Goal: Information Seeking & Learning: Learn about a topic

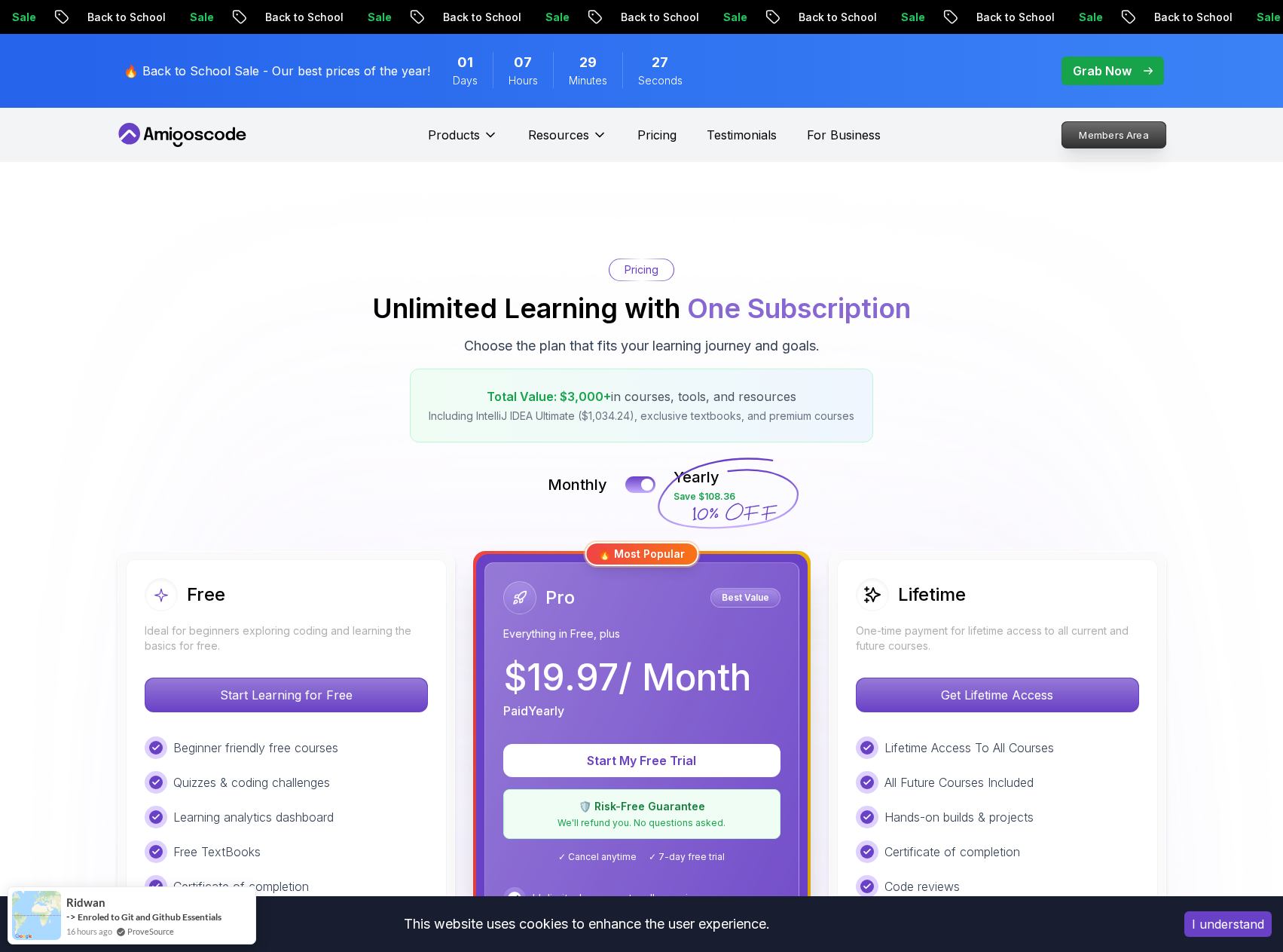
click at [1145, 128] on p "Members Area" at bounding box center [1113, 134] width 104 height 26
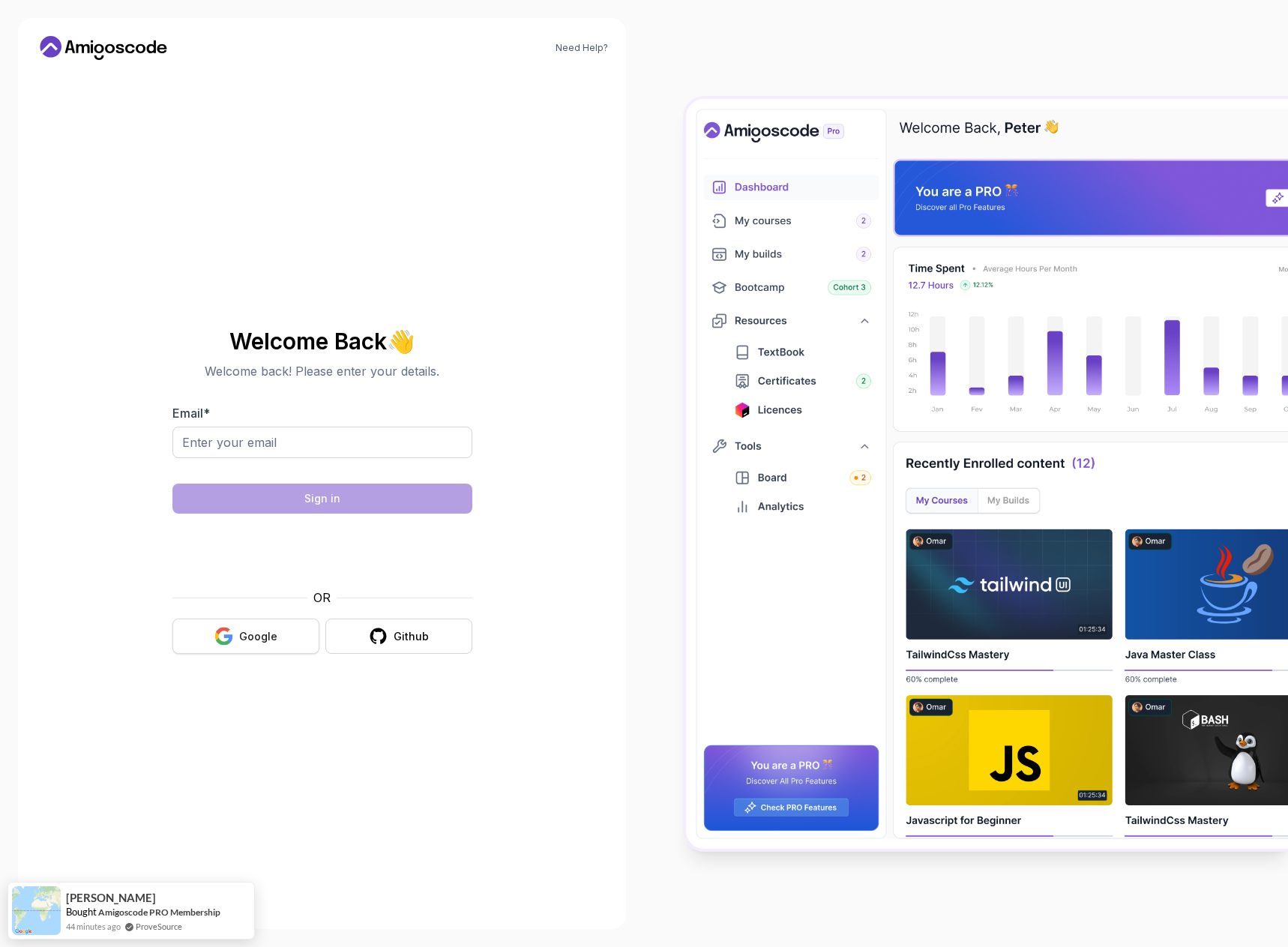
click at [222, 645] on icon "button" at bounding box center [223, 635] width 18 height 18
click at [223, 645] on icon "button" at bounding box center [223, 641] width 14 height 8
click at [233, 660] on div "Welcome Back 👋 Welcome back! Please enter your details. Email * Sign in OR Goog…" at bounding box center [322, 492] width 300 height 355
click at [242, 637] on div "Google" at bounding box center [258, 636] width 39 height 15
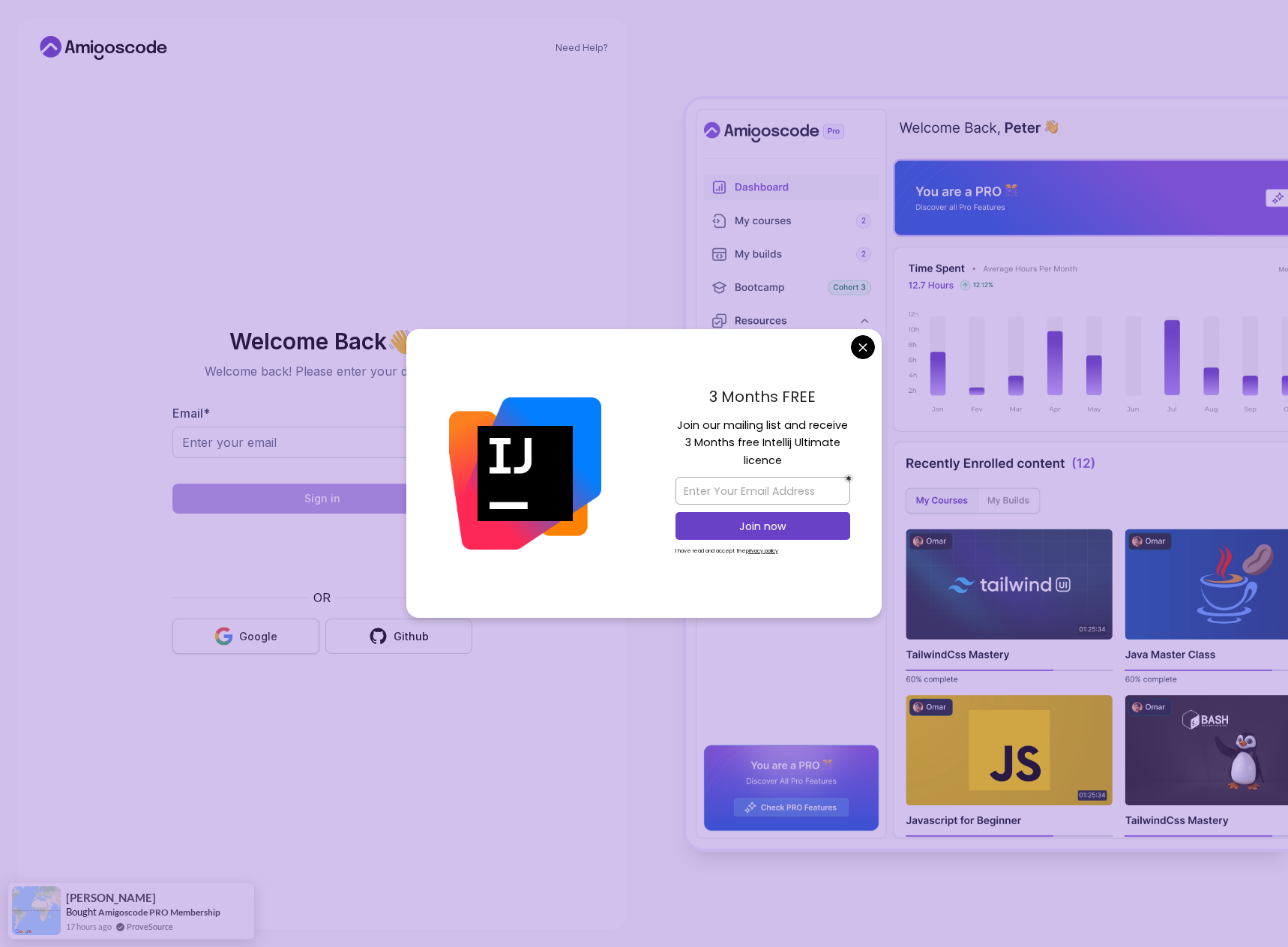
click at [242, 637] on div "Google" at bounding box center [258, 636] width 39 height 15
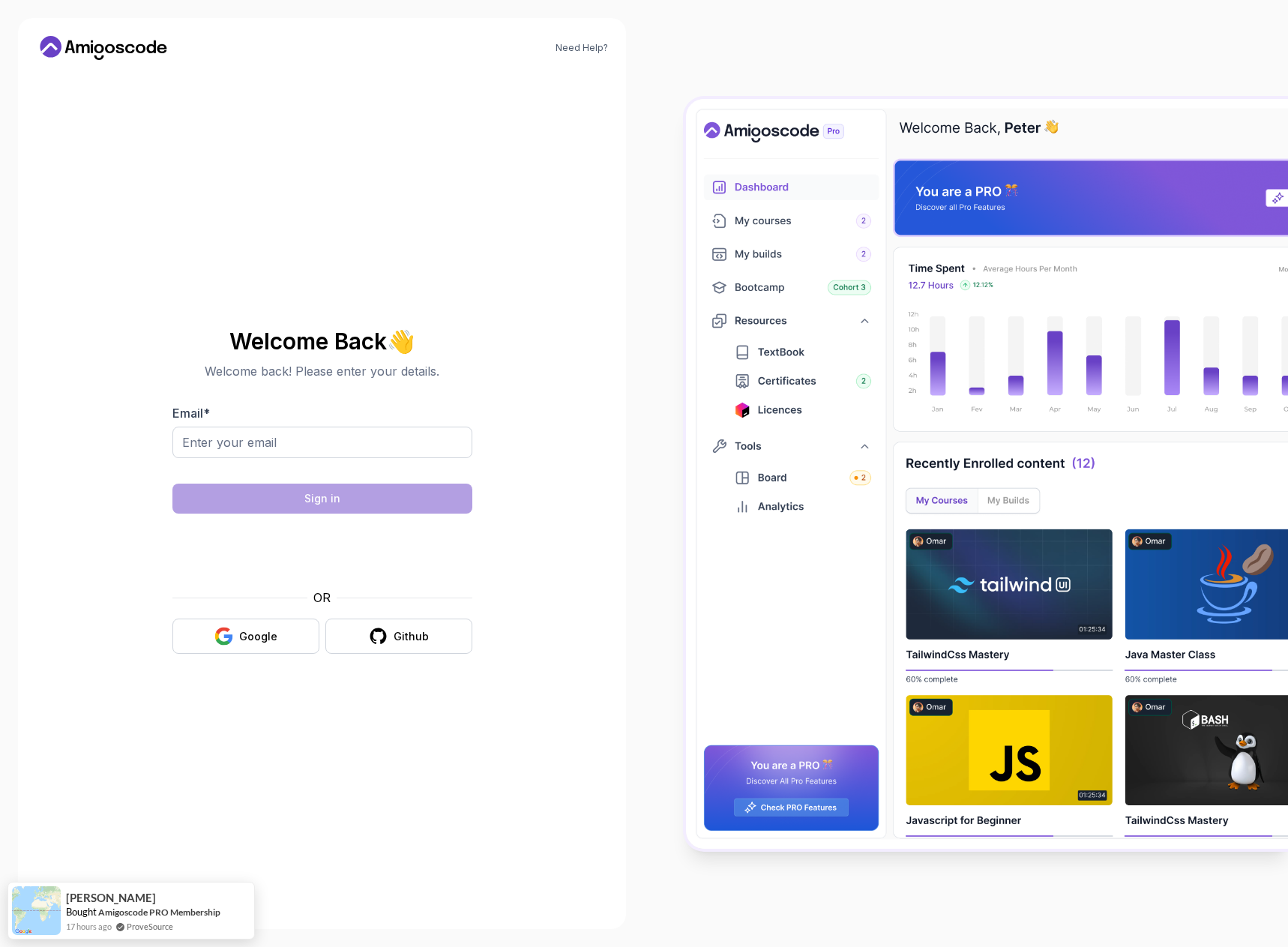
click at [861, 350] on body "Need Help? Welcome Back 👋 Welcome back! Please enter your details. Email * Sign…" at bounding box center [644, 474] width 1288 height 947
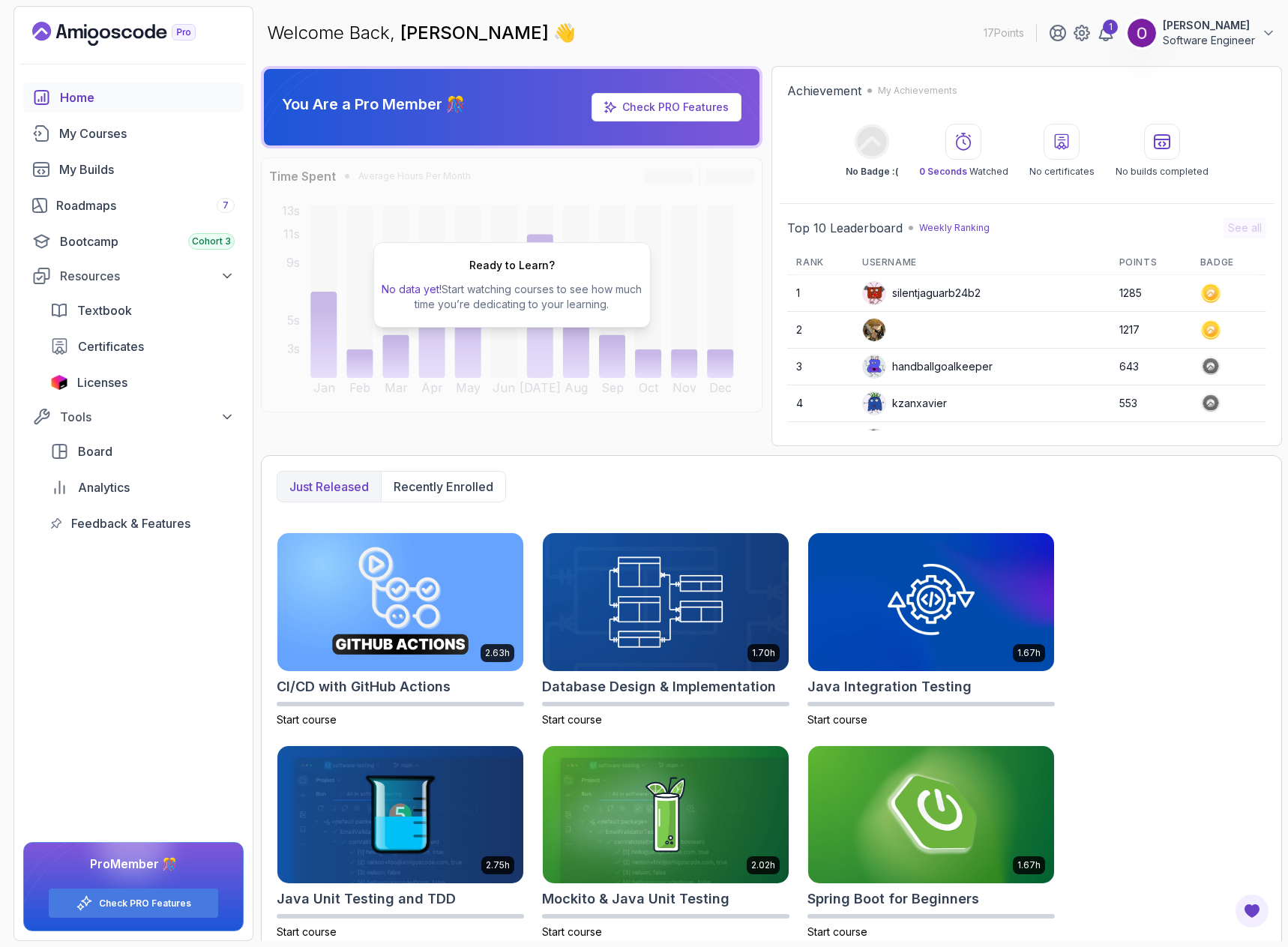
click at [1228, 39] on p "Software Engineer" at bounding box center [1208, 40] width 92 height 15
click at [1188, 142] on link "Billing" at bounding box center [1185, 145] width 178 height 36
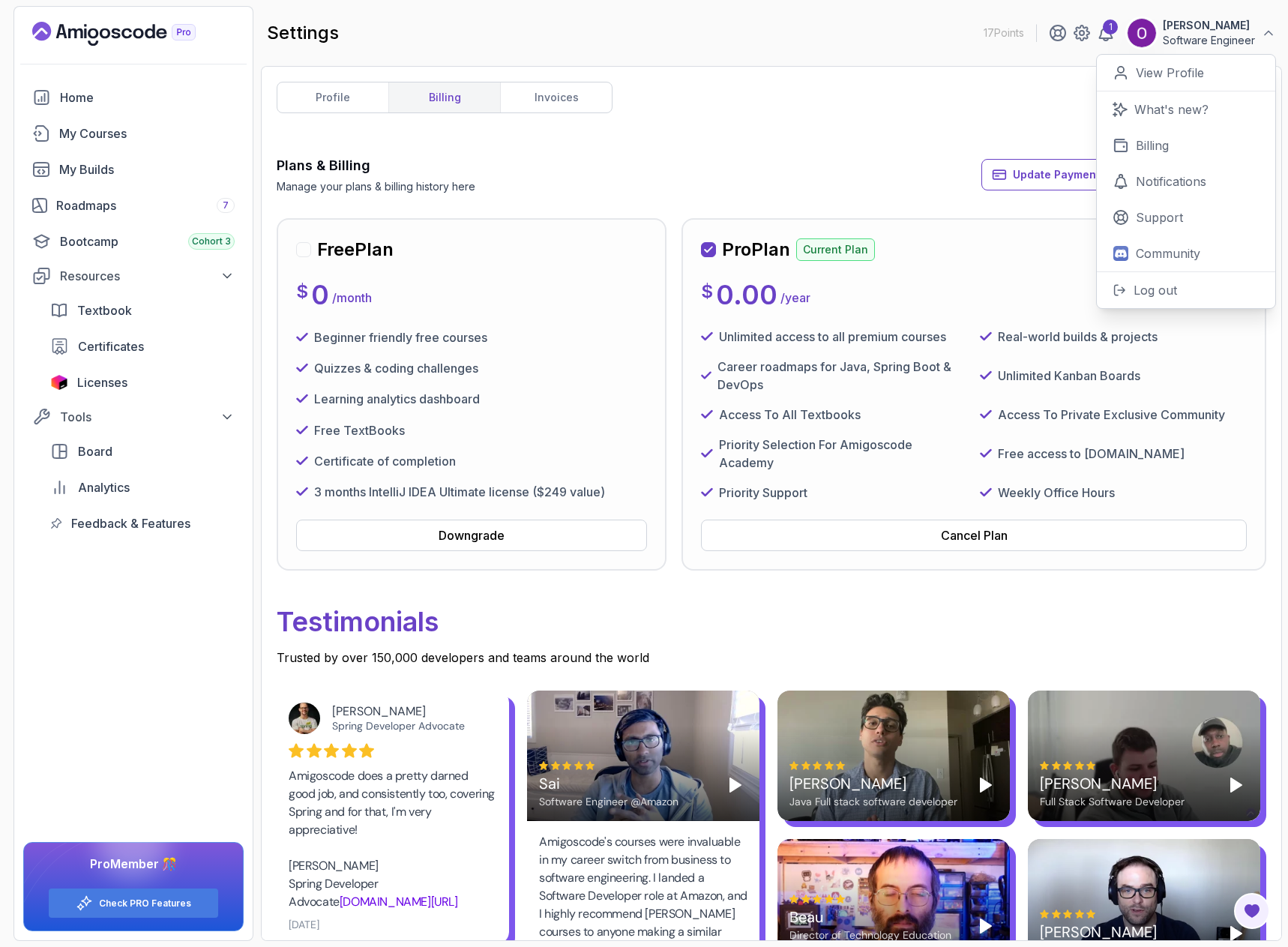
click at [993, 312] on div "Pro Plan Current Plan Next Payment: [DATE] $ 0.00 / year Unlimited access to al…" at bounding box center [973, 394] width 546 height 314
click at [118, 128] on div "My Courses" at bounding box center [147, 134] width 176 height 18
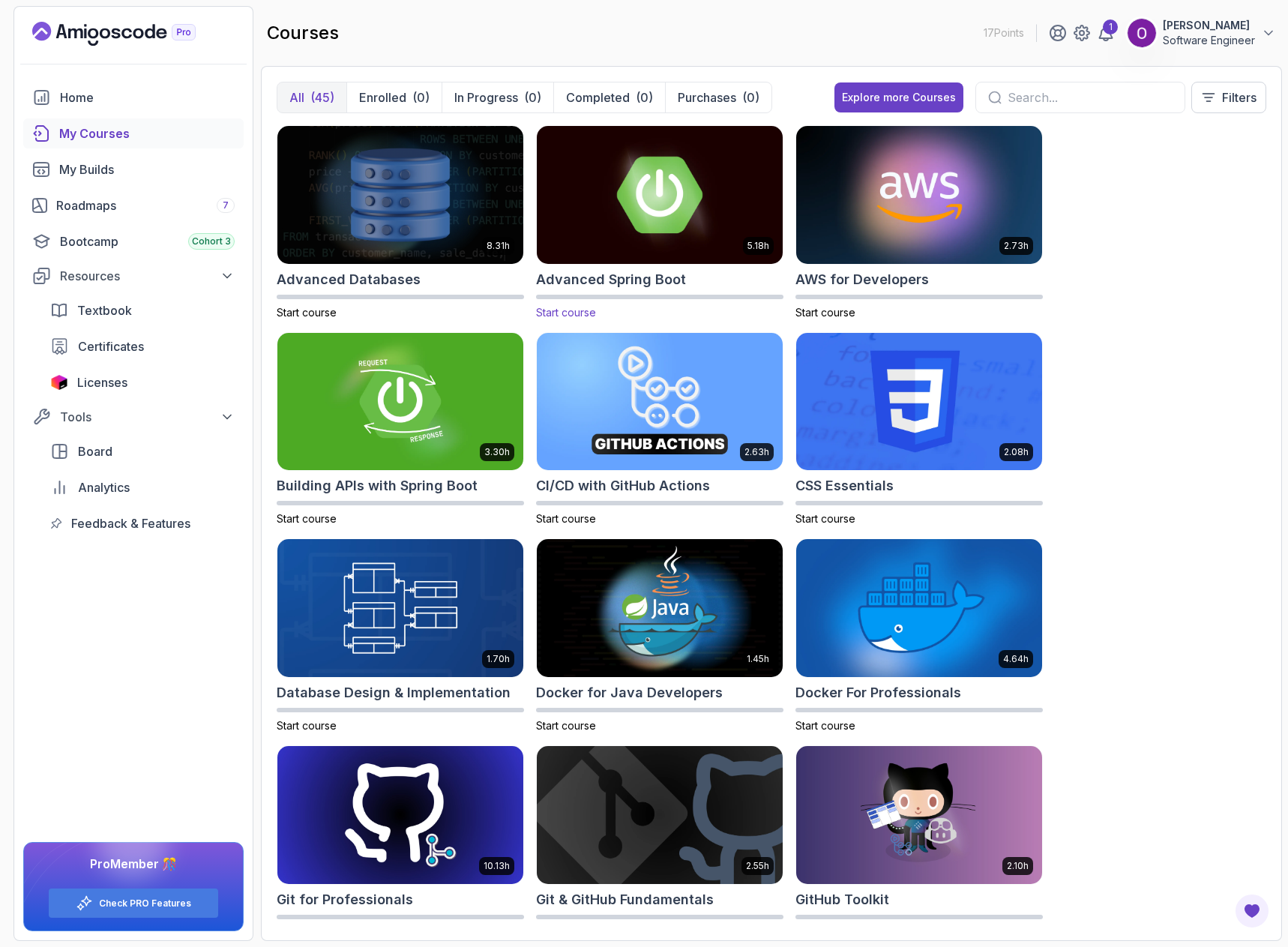
click at [627, 214] on img at bounding box center [660, 194] width 258 height 145
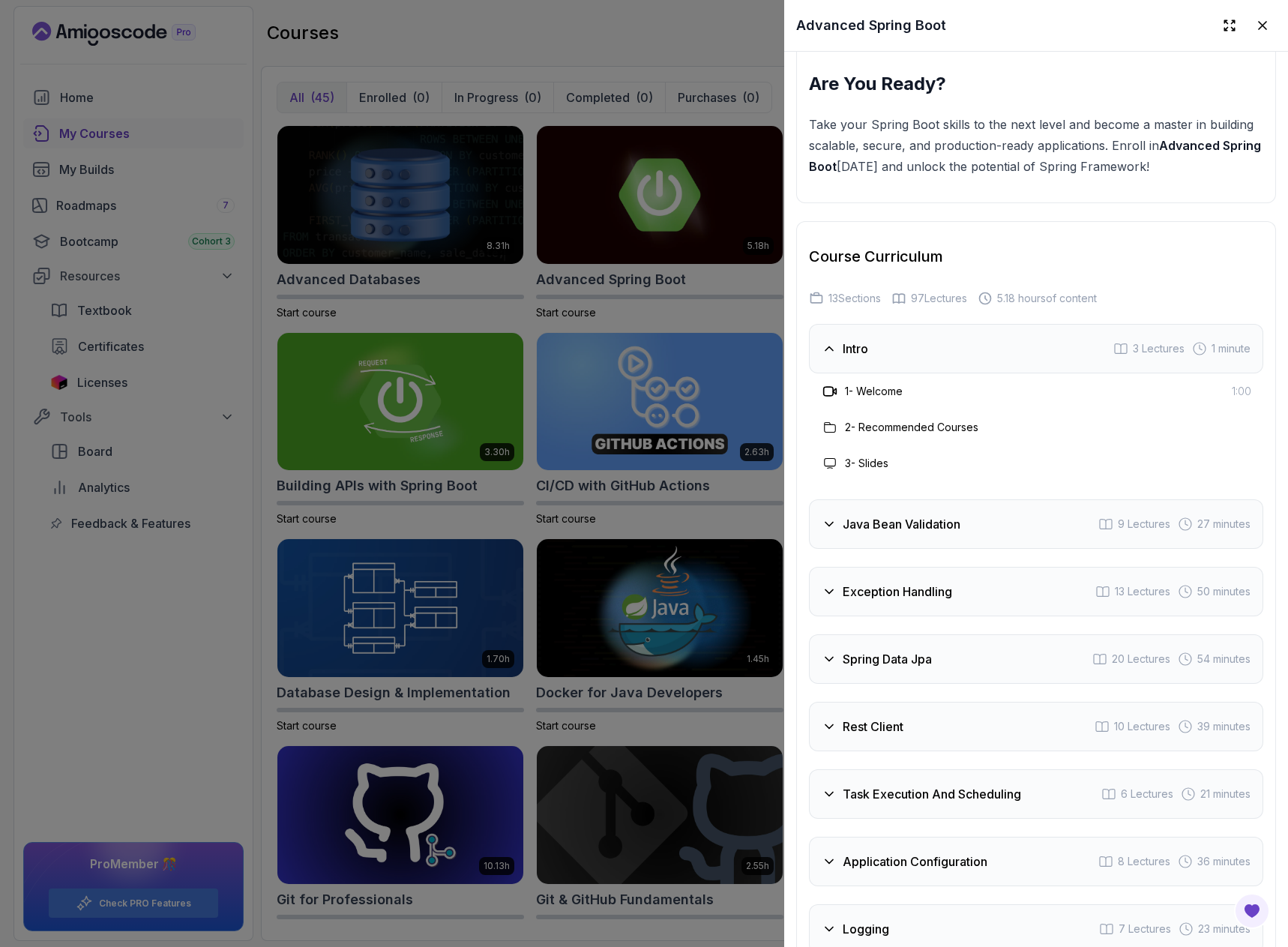
scroll to position [2474, 0]
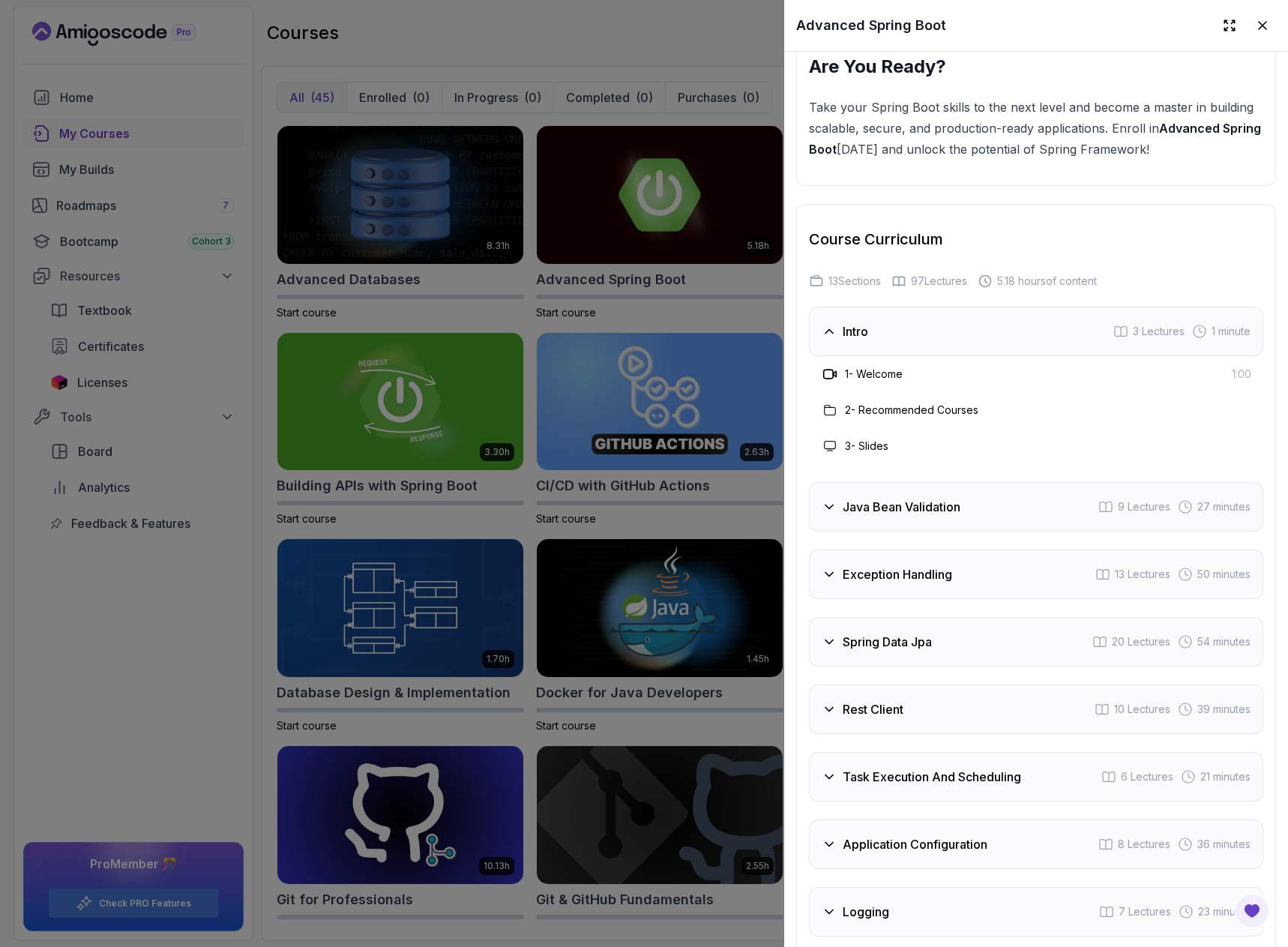
click at [833, 555] on div "Exception Handling 13 Lectures 50 minutes" at bounding box center [1036, 574] width 454 height 49
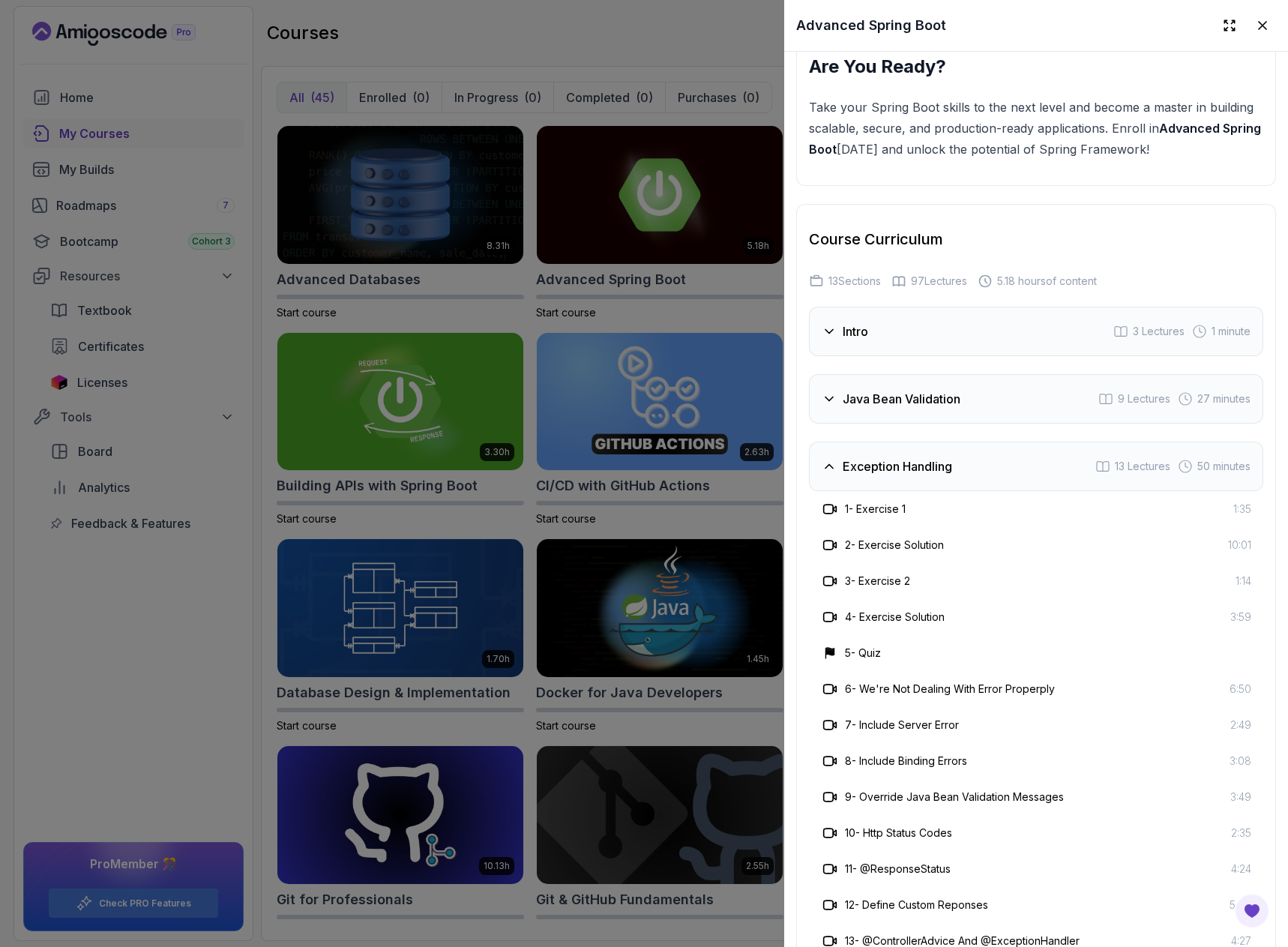
click at [838, 397] on div "Java Bean Validation" at bounding box center [891, 399] width 139 height 18
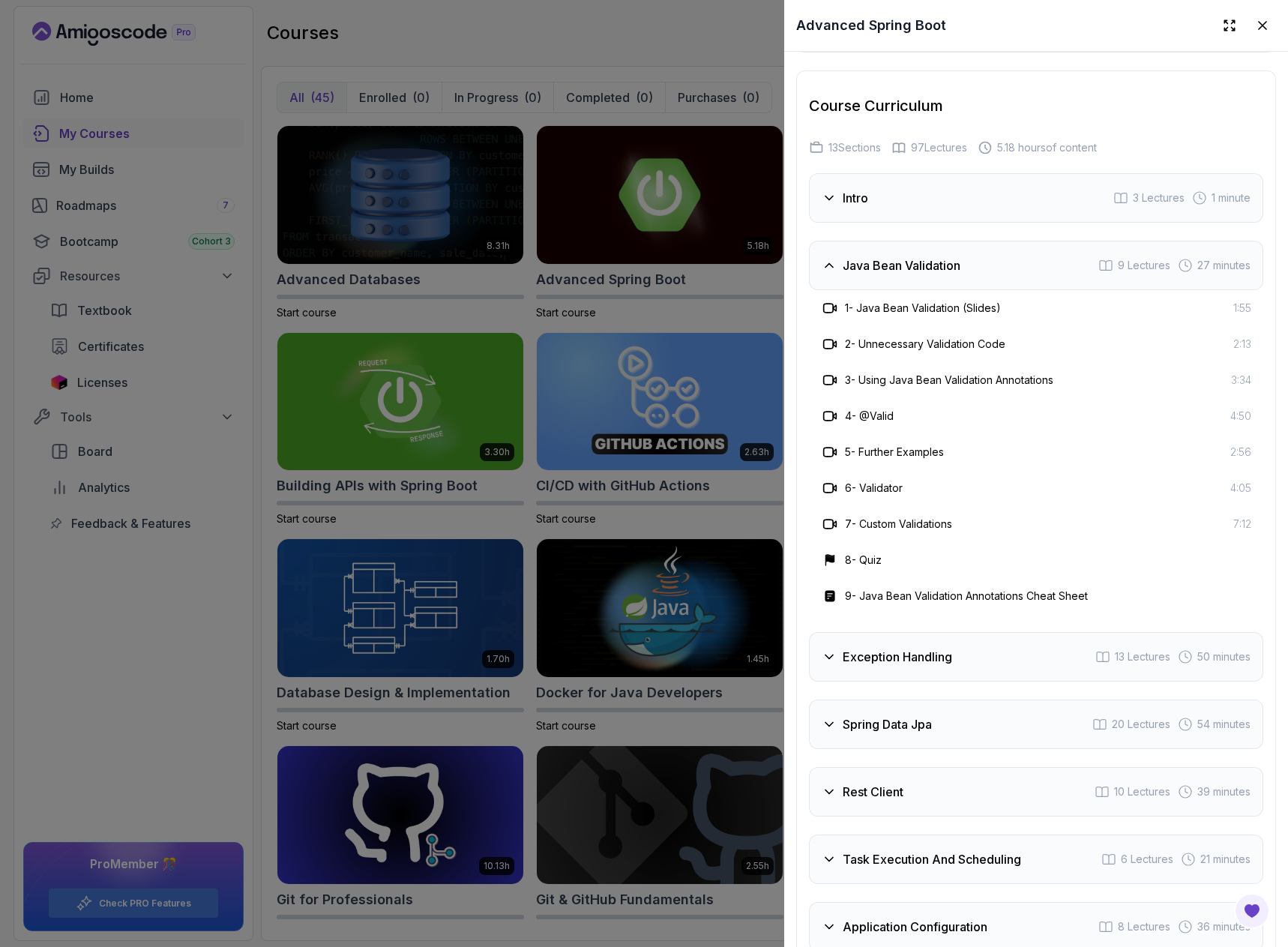
scroll to position [2699, 0]
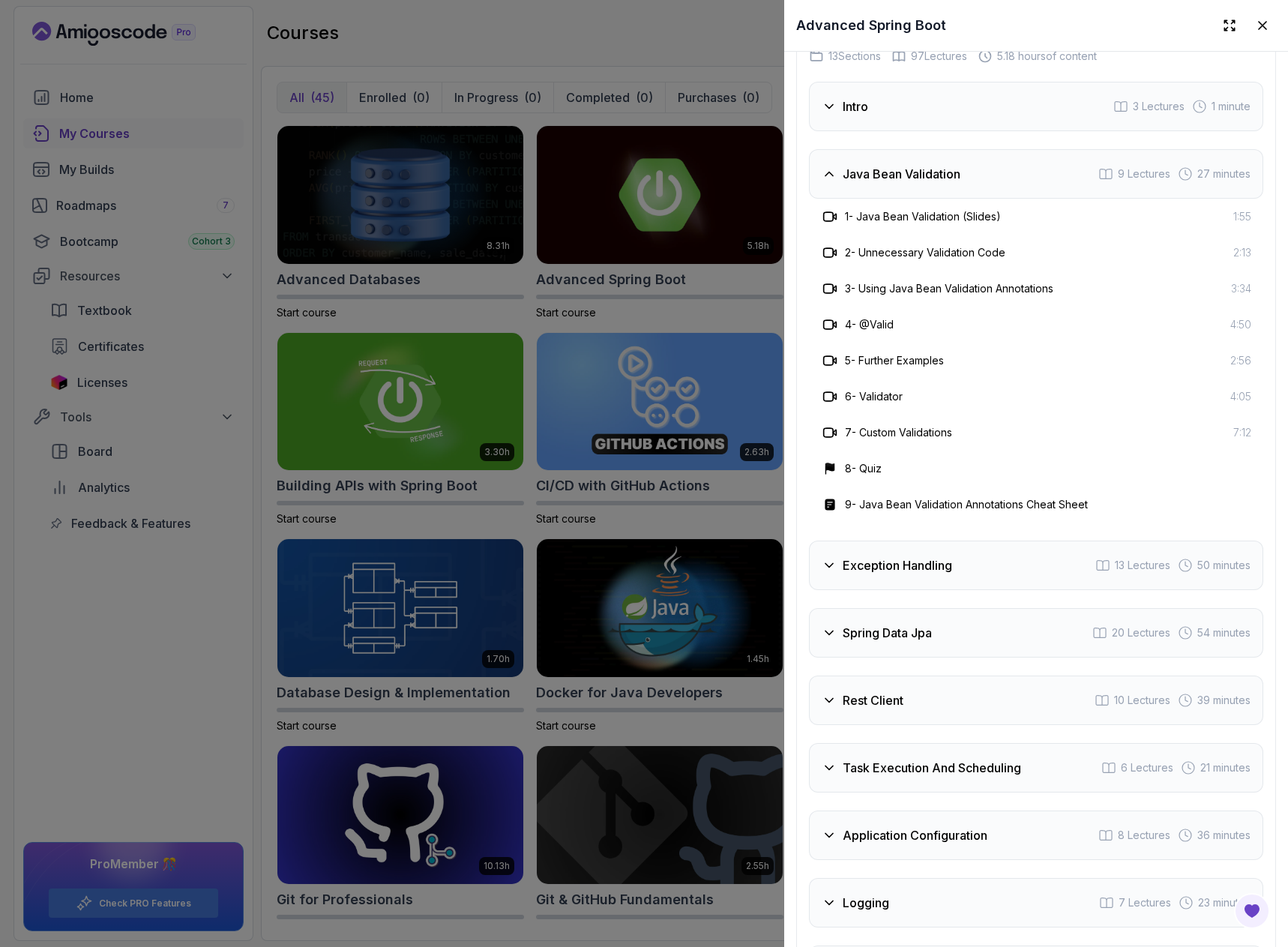
click at [897, 692] on h3 "Rest Client" at bounding box center [872, 700] width 61 height 18
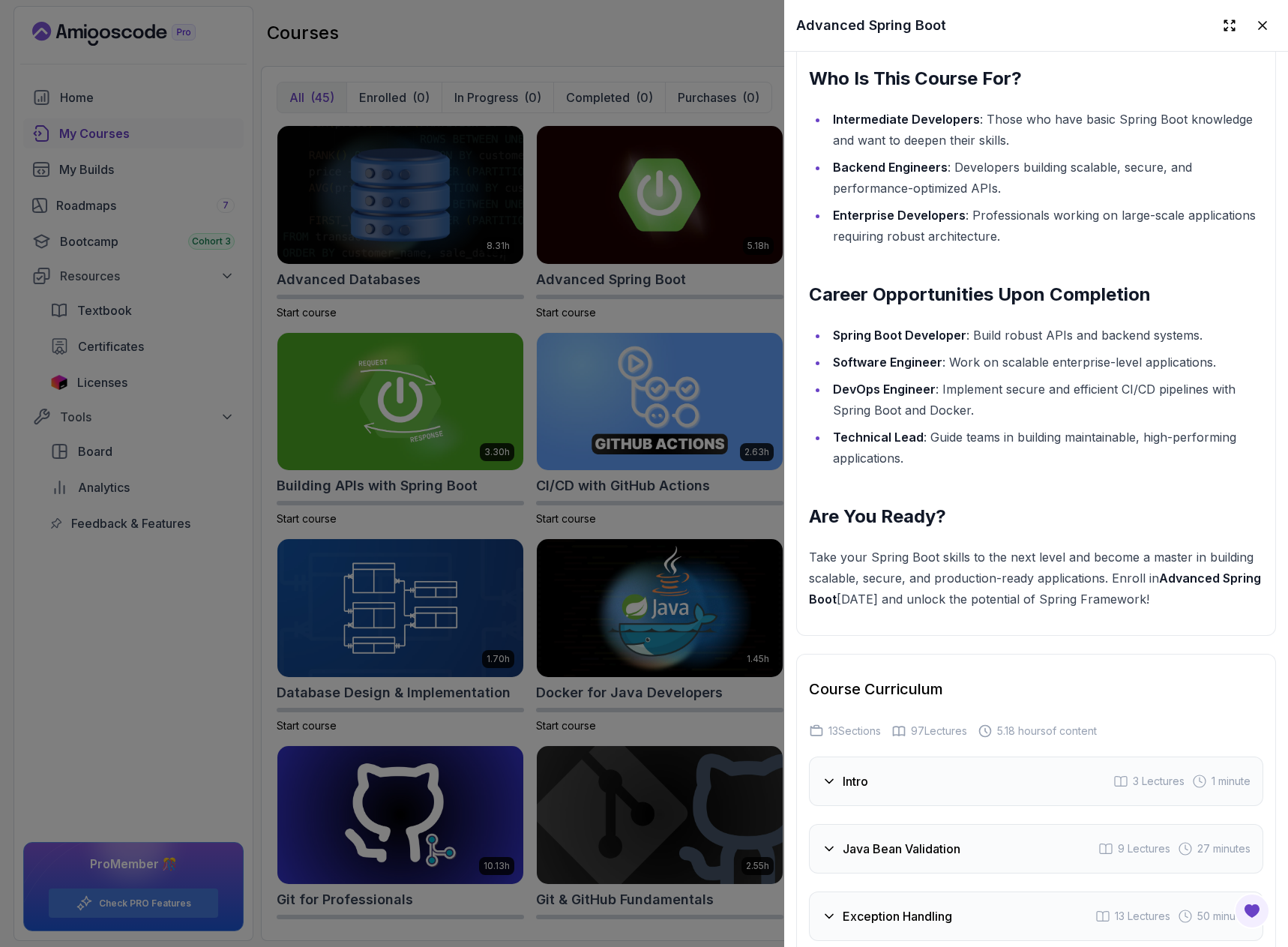
scroll to position [1424, 0]
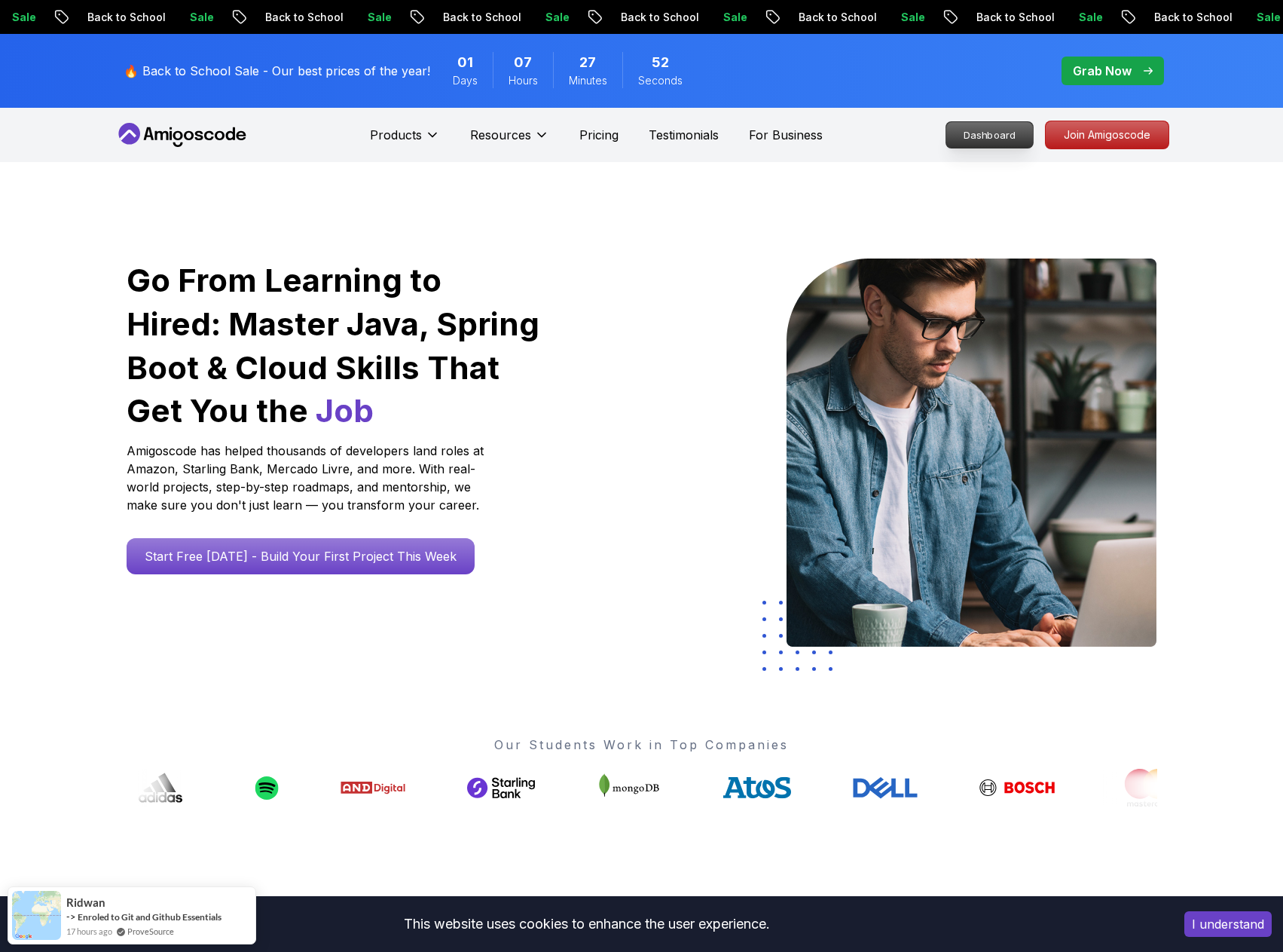
click at [1009, 132] on p "Dashboard" at bounding box center [990, 134] width 87 height 26
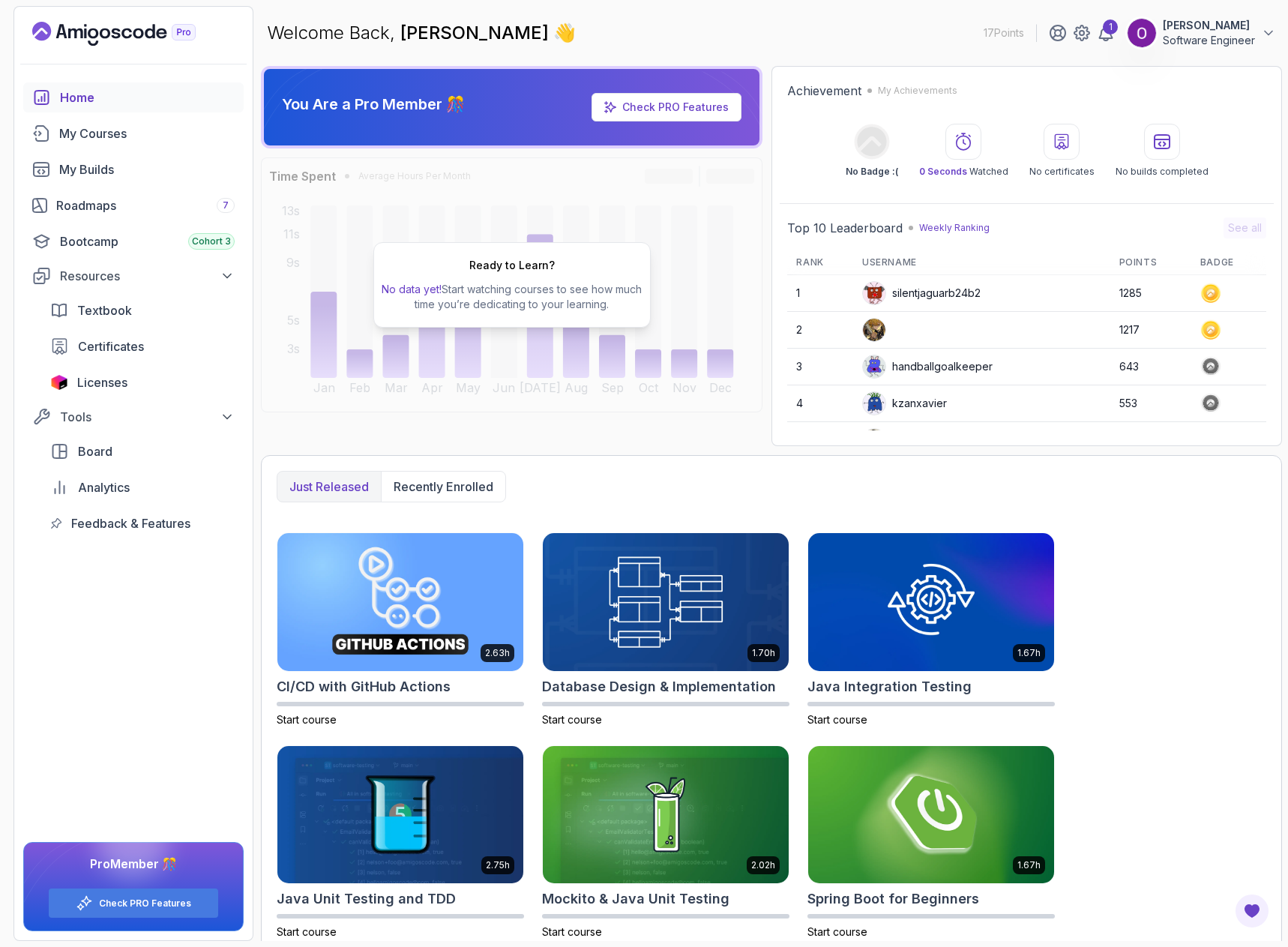
click at [1226, 44] on p "Software Engineer" at bounding box center [1208, 40] width 92 height 15
click at [1161, 144] on p "Billing" at bounding box center [1153, 145] width 33 height 18
